Goal: Task Accomplishment & Management: Manage account settings

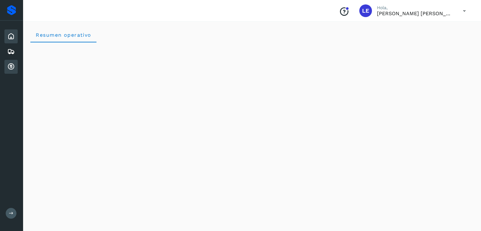
click at [10, 66] on icon at bounding box center [11, 67] width 8 height 8
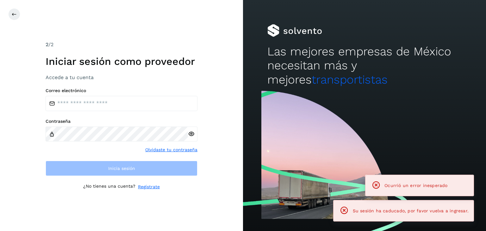
click at [128, 116] on div "Correo electrónico Contraseña Olvidaste tu contraseña Inicia sesión" at bounding box center [122, 132] width 152 height 88
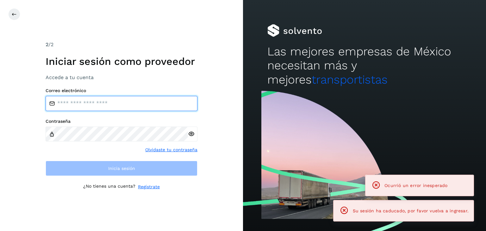
click at [123, 105] on input "email" at bounding box center [122, 103] width 152 height 15
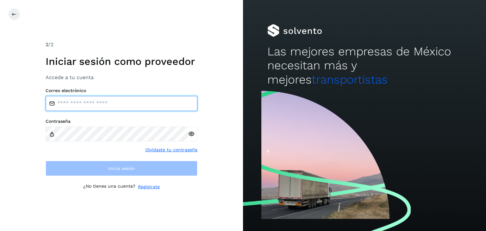
type input "**********"
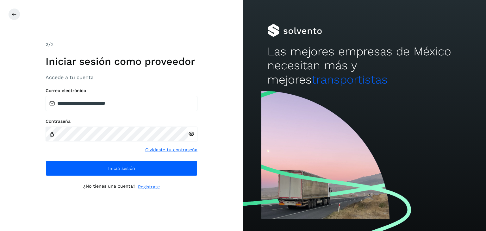
click at [191, 134] on icon at bounding box center [191, 134] width 7 height 7
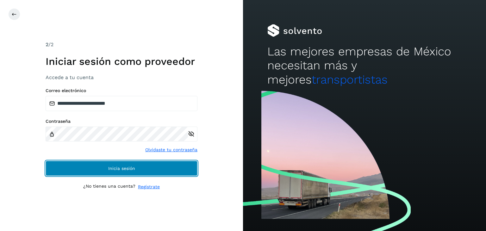
click at [141, 170] on button "Inicia sesión" at bounding box center [122, 168] width 152 height 15
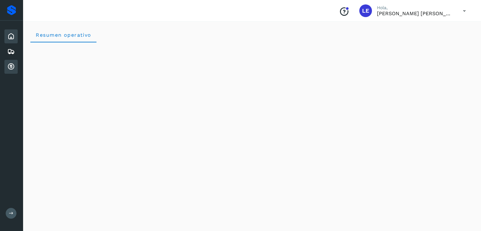
click at [11, 66] on icon at bounding box center [11, 67] width 8 height 8
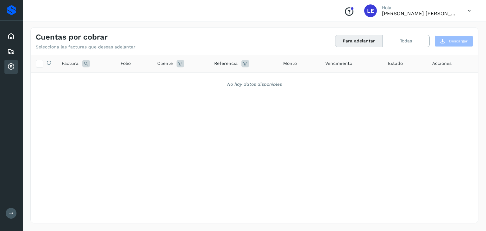
click at [350, 42] on button "Para adelantar" at bounding box center [358, 41] width 47 height 12
click at [408, 41] on button "Todas" at bounding box center [405, 41] width 47 height 12
